Goal: Information Seeking & Learning: Learn about a topic

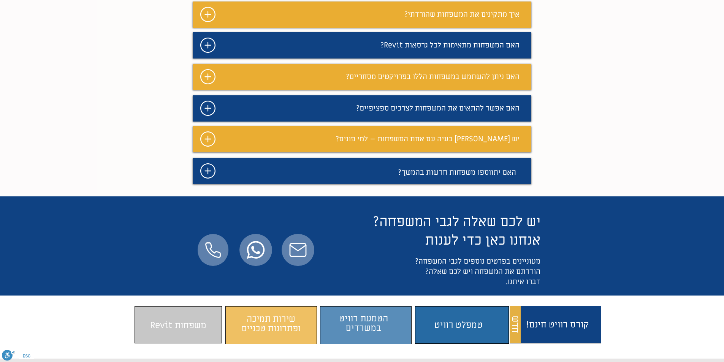
scroll to position [646, 0]
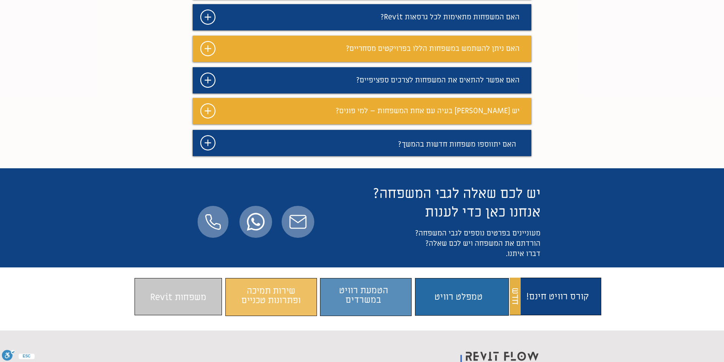
click at [207, 88] on icon "#comp-maf1xbyy svg [data-color="1"] {fill: #FFFFFF;}" at bounding box center [207, 80] width 15 height 15
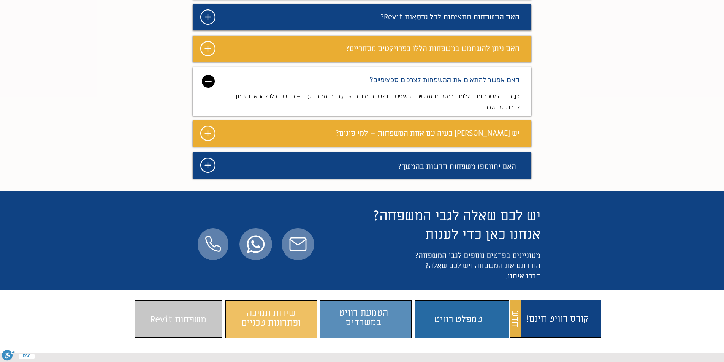
click at [207, 88] on img "מצגת" at bounding box center [208, 81] width 13 height 13
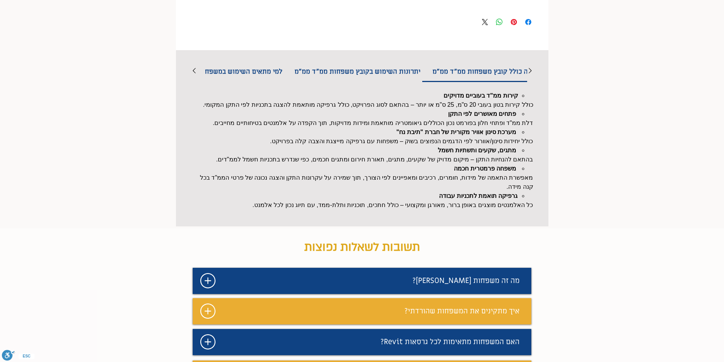
scroll to position [228, 0]
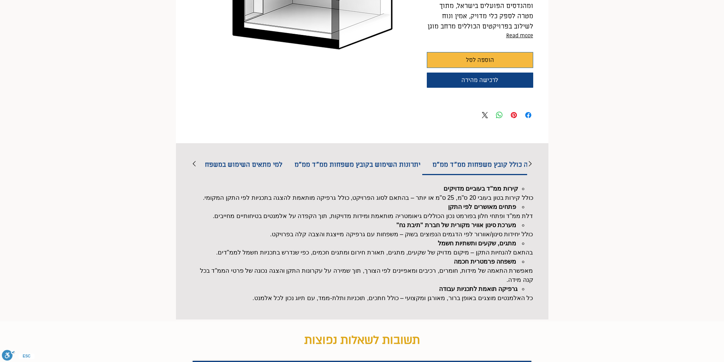
click at [194, 161] on icon "Previous" at bounding box center [194, 164] width 6 height 6
click at [273, 161] on h2 "למי מתאים השימוש במשפחות ממ"ד ממ"מ" at bounding box center [257, 164] width 130 height 19
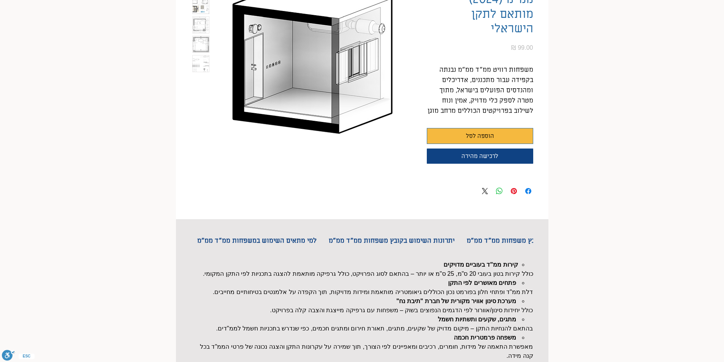
scroll to position [152, 0]
